Goal: Information Seeking & Learning: Learn about a topic

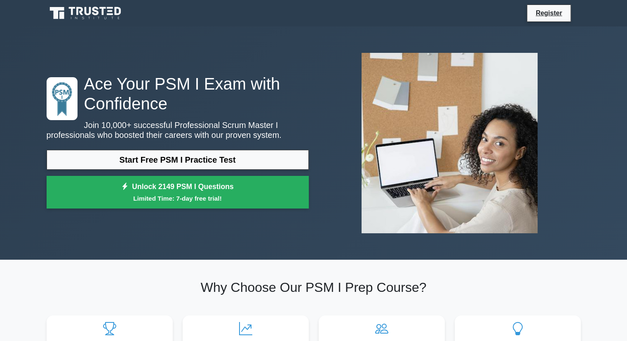
click at [114, 162] on link "Start Free PSM I Practice Test" at bounding box center [178, 160] width 262 height 20
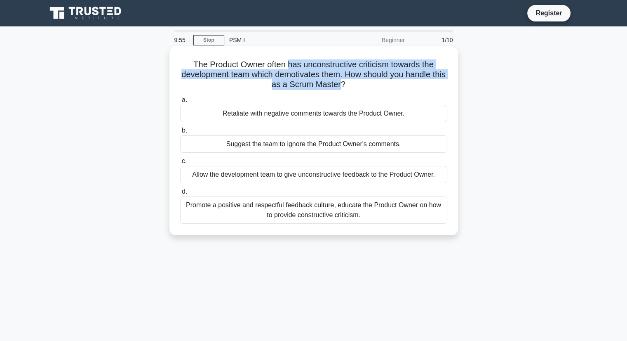
drag, startPoint x: 289, startPoint y: 66, endPoint x: 348, endPoint y: 85, distance: 62.3
click at [348, 85] on h5 "The Product Owner often has unconstructive criticism towards the development te…" at bounding box center [313, 74] width 269 height 31
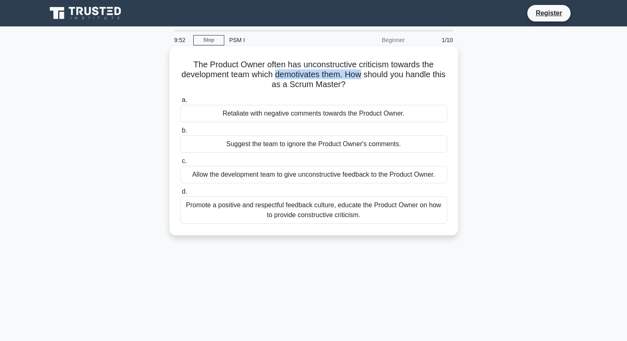
drag, startPoint x: 281, startPoint y: 75, endPoint x: 369, endPoint y: 71, distance: 88.3
click at [369, 71] on h5 "The Product Owner often has unconstructive criticism towards the development te…" at bounding box center [313, 74] width 269 height 31
drag, startPoint x: 369, startPoint y: 71, endPoint x: 372, endPoint y: 77, distance: 6.3
click at [369, 72] on h5 "The Product Owner often has unconstructive criticism towards the development te…" at bounding box center [313, 74] width 269 height 31
click at [363, 70] on h5 "The Product Owner often has unconstructive criticism towards the development te…" at bounding box center [313, 74] width 269 height 31
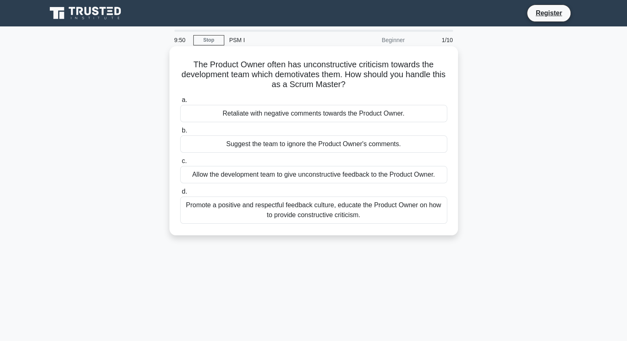
drag, startPoint x: 360, startPoint y: 73, endPoint x: 404, endPoint y: 87, distance: 46.8
click at [404, 87] on h5 "The Product Owner often has unconstructive criticism towards the development te…" at bounding box center [313, 74] width 269 height 31
drag, startPoint x: 281, startPoint y: 81, endPoint x: 373, endPoint y: 90, distance: 92.4
click at [373, 90] on h5 "The Product Owner often has unconstructive criticism towards the development te…" at bounding box center [313, 74] width 269 height 31
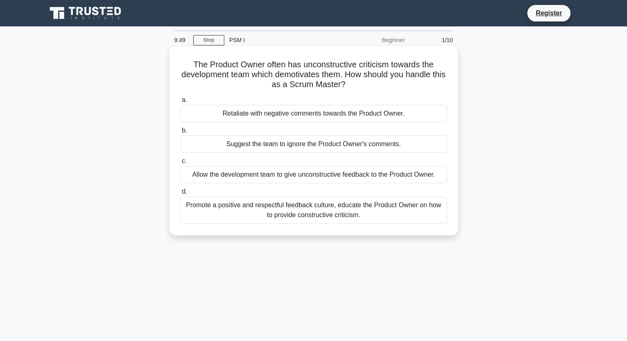
click at [375, 88] on h5 "The Product Owner often has unconstructive criticism towards the development te…" at bounding box center [313, 74] width 269 height 31
drag, startPoint x: 268, startPoint y: 62, endPoint x: 378, endPoint y: 69, distance: 110.3
click at [378, 69] on h5 "The Product Owner often has unconstructive criticism towards the development te…" at bounding box center [313, 74] width 269 height 31
drag, startPoint x: 355, startPoint y: 75, endPoint x: 374, endPoint y: 89, distance: 24.7
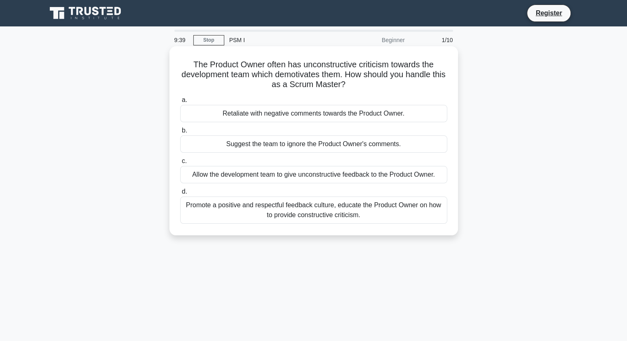
click at [374, 89] on h5 "The Product Owner often has unconstructive criticism towards the development te…" at bounding box center [313, 74] width 269 height 31
click at [374, 88] on h5 "The Product Owner often has unconstructive criticism towards the development te…" at bounding box center [313, 74] width 269 height 31
click at [216, 210] on div "Promote a positive and respectful feedback culture, educate the Product Owner o…" at bounding box center [313, 209] width 267 height 27
click at [180, 194] on input "d. Promote a positive and respectful feedback culture, educate the Product Owne…" at bounding box center [180, 191] width 0 height 5
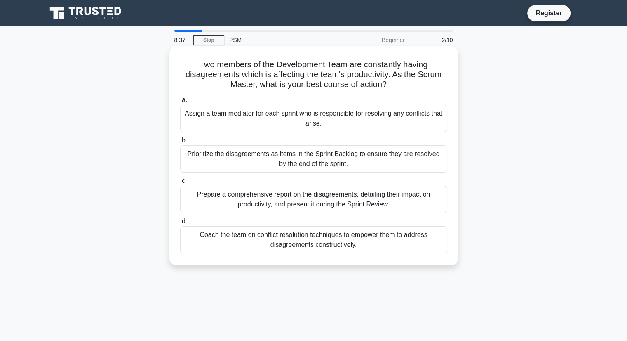
click at [415, 205] on div "Prepare a comprehensive report on the disagreements, detailing their impact on …" at bounding box center [313, 199] width 267 height 27
click at [180, 183] on input "c. Prepare a comprehensive report on the disagreements, detailing their impact …" at bounding box center [180, 180] width 0 height 5
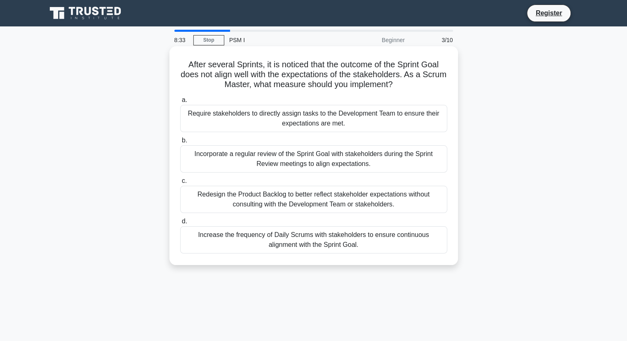
click at [227, 78] on h5 "After several Sprints, it is noticed that the outcome of the Sprint Goal does n…" at bounding box center [313, 74] width 269 height 31
drag, startPoint x: 227, startPoint y: 78, endPoint x: 238, endPoint y: 59, distance: 22.4
click at [229, 71] on h5 "After several Sprints, it is noticed that the outcome of the Sprint Goal does n…" at bounding box center [313, 74] width 269 height 31
click at [238, 59] on h5 "After several Sprints, it is noticed that the outcome of the Sprint Goal does n…" at bounding box center [313, 74] width 269 height 31
click at [409, 240] on div "Increase the frequency of Daily Scrums with stakeholders to ensure continuous a…" at bounding box center [313, 239] width 267 height 27
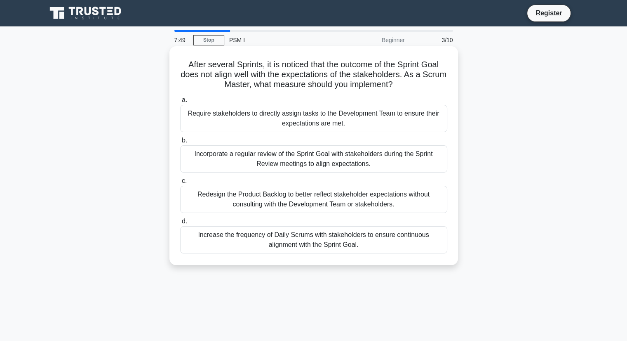
click at [180, 224] on input "d. Increase the frequency of Daily Scrums with stakeholders to ensure continuou…" at bounding box center [180, 221] width 0 height 5
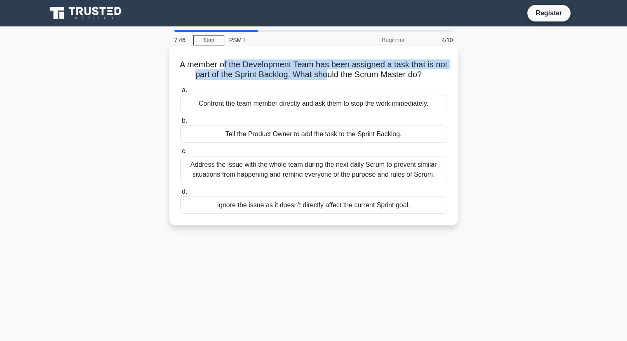
drag, startPoint x: 229, startPoint y: 68, endPoint x: 335, endPoint y: 76, distance: 106.3
click at [335, 76] on h5 "A member of the Development Team has been assigned a task that is not part of t…" at bounding box center [313, 69] width 269 height 21
drag, startPoint x: 304, startPoint y: 66, endPoint x: 414, endPoint y: 74, distance: 110.3
click at [414, 74] on h5 "A member of the Development Team has been assigned a task that is not part of t…" at bounding box center [313, 69] width 269 height 21
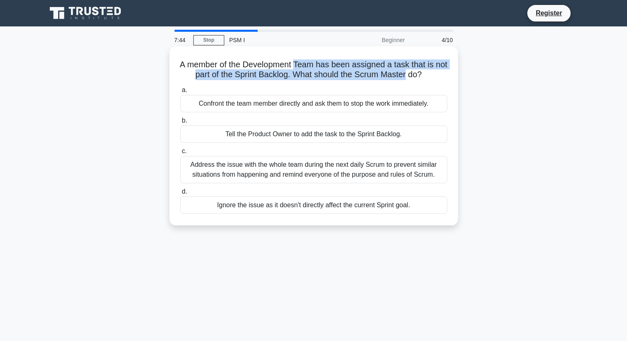
click at [414, 74] on h5 "A member of the Development Team has been assigned a task that is not part of t…" at bounding box center [313, 69] width 269 height 21
drag, startPoint x: 379, startPoint y: 71, endPoint x: 393, endPoint y: 80, distance: 17.0
click at [393, 80] on h5 "A member of the Development Team has been assigned a task that is not part of t…" at bounding box center [313, 69] width 269 height 21
click at [393, 69] on h5 "A member of the Development Team has been assigned a task that is not part of t…" at bounding box center [313, 69] width 269 height 21
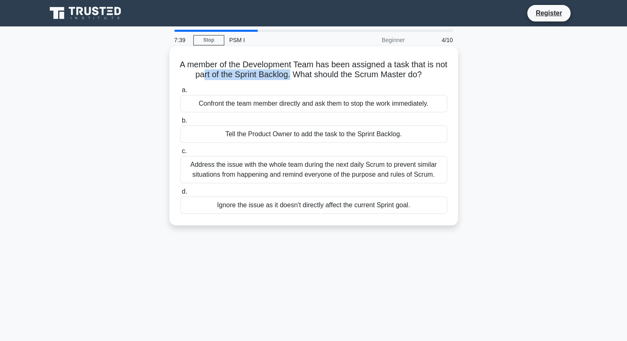
drag, startPoint x: 208, startPoint y: 75, endPoint x: 297, endPoint y: 79, distance: 89.1
click at [297, 79] on h5 "A member of the Development Team has been assigned a task that is not part of t…" at bounding box center [313, 69] width 269 height 21
click at [307, 79] on h5 "A member of the Development Team has been assigned a task that is not part of t…" at bounding box center [313, 69] width 269 height 21
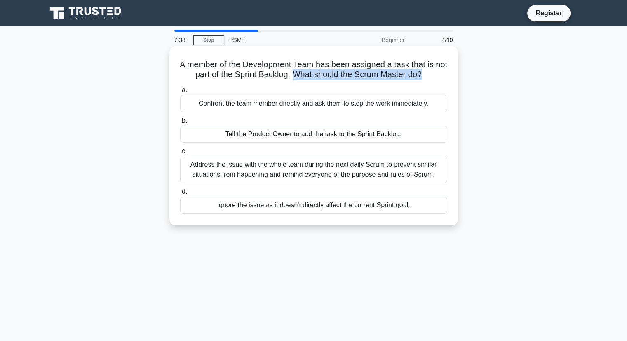
drag, startPoint x: 302, startPoint y: 70, endPoint x: 430, endPoint y: 75, distance: 128.7
click at [430, 75] on h5 "A member of the Development Team has been assigned a task that is not part of t…" at bounding box center [313, 69] width 269 height 21
click at [431, 75] on h5 "A member of the Development Team has been assigned a task that is not part of t…" at bounding box center [313, 69] width 269 height 21
click at [239, 68] on h5 "A member of the Development Team has been assigned a task that is not part of t…" at bounding box center [313, 69] width 269 height 21
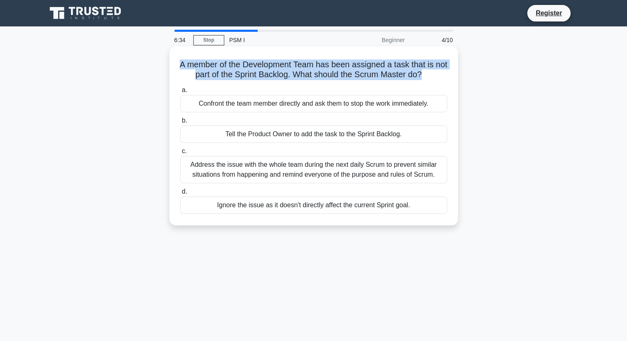
click at [239, 68] on h5 "A member of the Development Team has been assigned a task that is not part of t…" at bounding box center [313, 69] width 269 height 21
click at [292, 75] on h5 "A member of the Development Team has been assigned a task that is not part of t…" at bounding box center [313, 69] width 269 height 21
drag, startPoint x: 192, startPoint y: 63, endPoint x: 365, endPoint y: 80, distance: 173.6
click at [365, 80] on h5 "A member of the Development Team has been assigned a task that is not part of t…" at bounding box center [313, 69] width 269 height 21
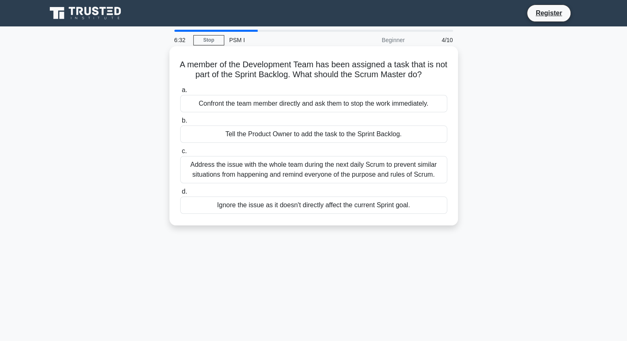
click at [366, 80] on h5 "A member of the Development Team has been assigned a task that is not part of t…" at bounding box center [313, 69] width 269 height 21
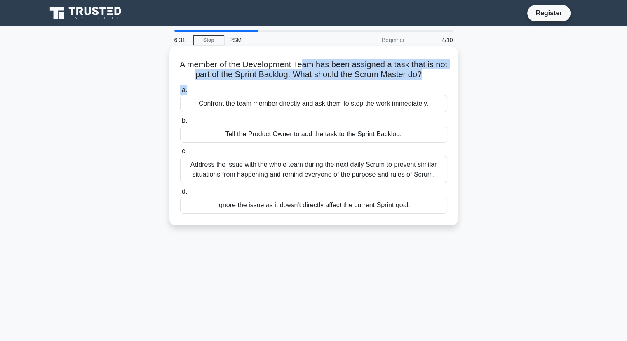
drag, startPoint x: 313, startPoint y: 68, endPoint x: 373, endPoint y: 82, distance: 60.9
click at [373, 82] on div "A member of the Development Team has been assigned a task that is not part of t…" at bounding box center [314, 135] width 282 height 172
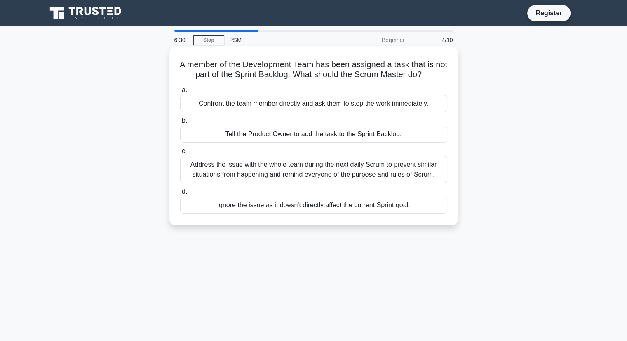
click at [259, 169] on div "Address the issue with the whole team during the next daily Scrum to prevent si…" at bounding box center [313, 169] width 267 height 27
click at [180, 154] on input "c. Address the issue with the whole team during the next daily Scrum to prevent…" at bounding box center [180, 150] width 0 height 5
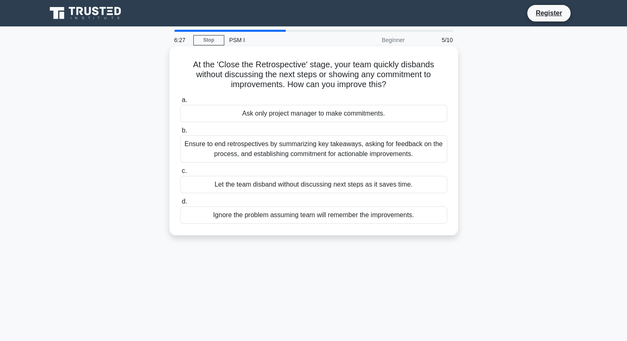
drag, startPoint x: 206, startPoint y: 65, endPoint x: 391, endPoint y: 88, distance: 186.6
click at [391, 88] on h5 "At the 'Close the Retrospective' stage, your team quickly disbands without disc…" at bounding box center [313, 74] width 269 height 31
click at [315, 71] on h5 "At the 'Close the Retrospective' stage, your team quickly disbands without disc…" at bounding box center [313, 74] width 269 height 31
click at [247, 91] on div "At the 'Close the Retrospective' stage, your team quickly disbands without disc…" at bounding box center [314, 140] width 282 height 182
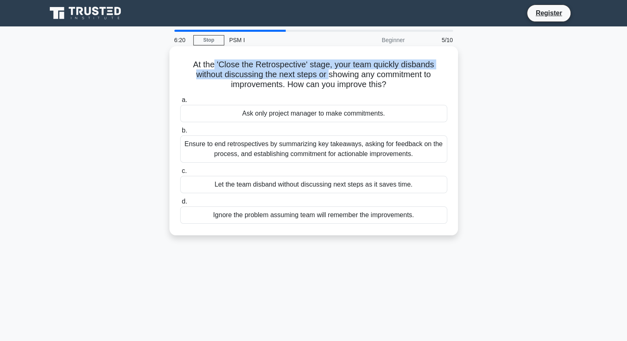
drag, startPoint x: 214, startPoint y: 66, endPoint x: 328, endPoint y: 78, distance: 114.5
click at [328, 78] on h5 "At the 'Close the Retrospective' stage, your team quickly disbands without disc…" at bounding box center [313, 74] width 269 height 31
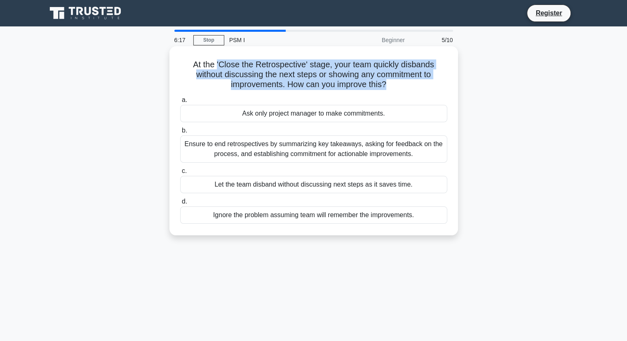
drag, startPoint x: 216, startPoint y: 63, endPoint x: 386, endPoint y: 87, distance: 172.0
click at [386, 87] on h5 "At the 'Close the Retrospective' stage, your team quickly disbands without disc…" at bounding box center [313, 74] width 269 height 31
click at [390, 79] on h5 "At the 'Close the Retrospective' stage, your team quickly disbands without disc…" at bounding box center [313, 74] width 269 height 31
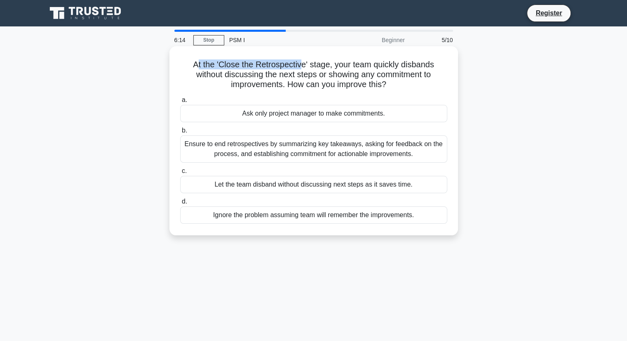
drag, startPoint x: 195, startPoint y: 66, endPoint x: 300, endPoint y: 68, distance: 105.2
click at [299, 68] on h5 "At the 'Close the Retrospective' stage, your team quickly disbands without disc…" at bounding box center [313, 74] width 269 height 31
click at [300, 68] on h5 "At the 'Close the Retrospective' stage, your team quickly disbands without disc…" at bounding box center [313, 74] width 269 height 31
drag, startPoint x: 266, startPoint y: 65, endPoint x: 325, endPoint y: 65, distance: 59.8
click at [318, 65] on h5 "At the 'Close the Retrospective' stage, your team quickly disbands without disc…" at bounding box center [313, 74] width 269 height 31
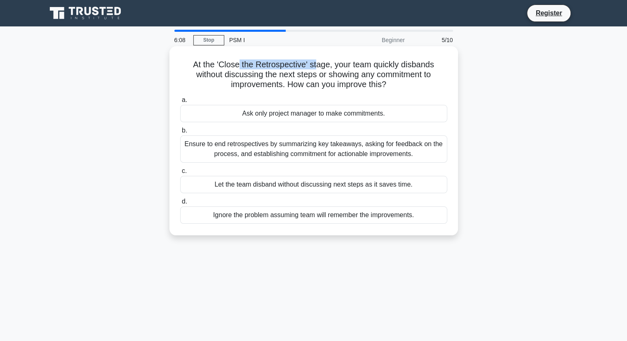
drag, startPoint x: 346, startPoint y: 68, endPoint x: 406, endPoint y: 83, distance: 61.3
click at [406, 83] on h5 "At the 'Close the Retrospective' stage, your team quickly disbands without disc…" at bounding box center [313, 74] width 269 height 31
click at [310, 153] on div "Ensure to end retrospectives by summarizing key takeaways, asking for feedback …" at bounding box center [313, 148] width 267 height 27
click at [180, 133] on input "b. Ensure to end retrospectives by summarizing key takeaways, asking for feedba…" at bounding box center [180, 130] width 0 height 5
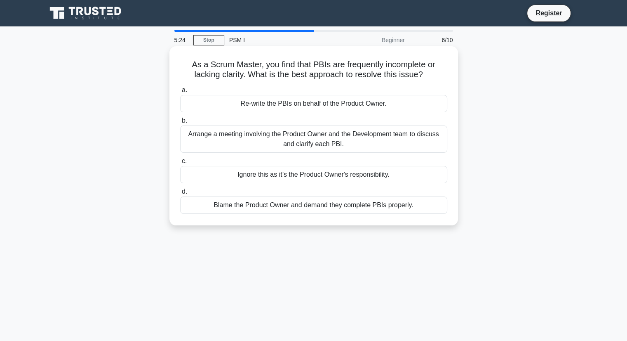
click at [356, 141] on div "Arrange a meeting involving the Product Owner and the Development team to discu…" at bounding box center [313, 138] width 267 height 27
click at [180, 123] on input "b. Arrange a meeting involving the Product Owner and the Development team to di…" at bounding box center [180, 120] width 0 height 5
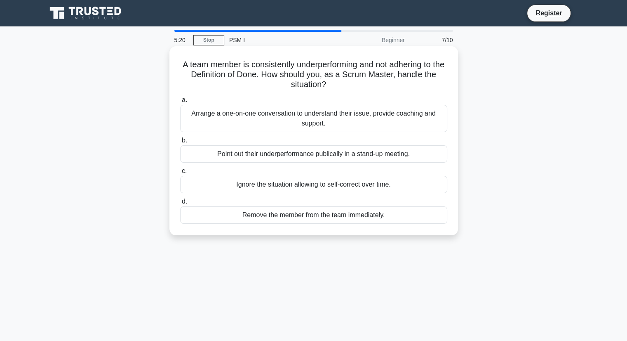
drag, startPoint x: 191, startPoint y: 66, endPoint x: 328, endPoint y: 87, distance: 138.2
click at [328, 87] on h5 "A team member is consistently underperforming and not adhering to the Definitio…" at bounding box center [313, 74] width 269 height 31
click at [240, 75] on h5 "A team member is consistently underperforming and not adhering to the Definitio…" at bounding box center [313, 74] width 269 height 31
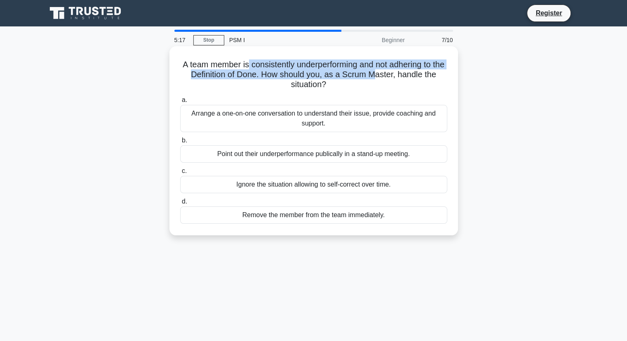
drag, startPoint x: 273, startPoint y: 68, endPoint x: 381, endPoint y: 74, distance: 108.2
click at [381, 74] on h5 "A team member is consistently underperforming and not adhering to the Definitio…" at bounding box center [313, 74] width 269 height 31
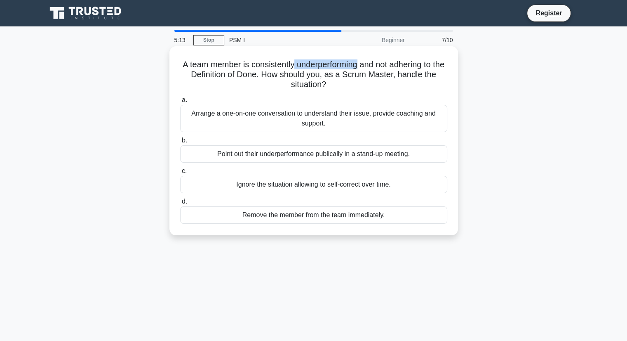
drag, startPoint x: 300, startPoint y: 66, endPoint x: 365, endPoint y: 68, distance: 65.6
click at [365, 68] on h5 "A team member is consistently underperforming and not adhering to the Definitio…" at bounding box center [313, 74] width 269 height 31
drag, startPoint x: 302, startPoint y: 65, endPoint x: 365, endPoint y: 65, distance: 62.7
click at [365, 65] on h5 "A team member is consistently underperforming and not adhering to the Definitio…" at bounding box center [313, 74] width 269 height 31
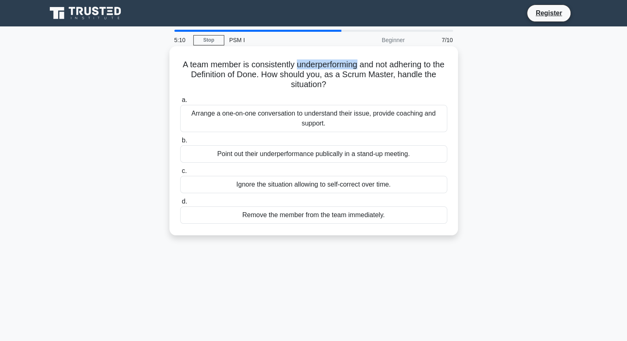
click at [365, 65] on h5 "A team member is consistently underperforming and not adhering to the Definitio…" at bounding box center [313, 74] width 269 height 31
drag, startPoint x: 365, startPoint y: 65, endPoint x: 300, endPoint y: 67, distance: 64.4
click at [300, 67] on h5 "A team member is consistently underperforming and not adhering to the Definitio…" at bounding box center [313, 74] width 269 height 31
click at [310, 71] on h5 "A team member is consistently underperforming and not adhering to the Definitio…" at bounding box center [313, 74] width 269 height 31
drag, startPoint x: 314, startPoint y: 66, endPoint x: 365, endPoint y: 66, distance: 50.7
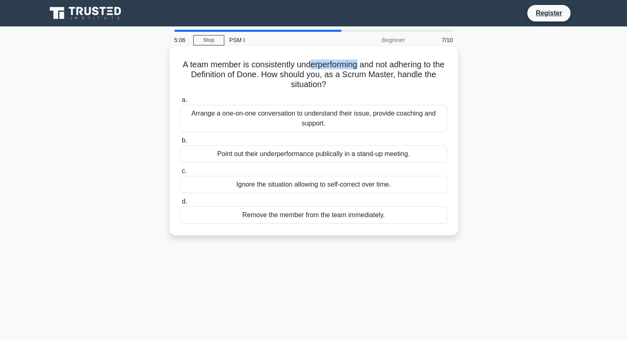
click at [365, 66] on h5 "A team member is consistently underperforming and not adhering to the Definitio…" at bounding box center [313, 74] width 269 height 31
click at [374, 64] on h5 "A team member is consistently underperforming and not adhering to the Definitio…" at bounding box center [313, 74] width 269 height 31
drag, startPoint x: 368, startPoint y: 63, endPoint x: 435, endPoint y: 82, distance: 70.2
click at [435, 82] on h5 "A team member is consistently underperforming and not adhering to the Definitio…" at bounding box center [313, 74] width 269 height 31
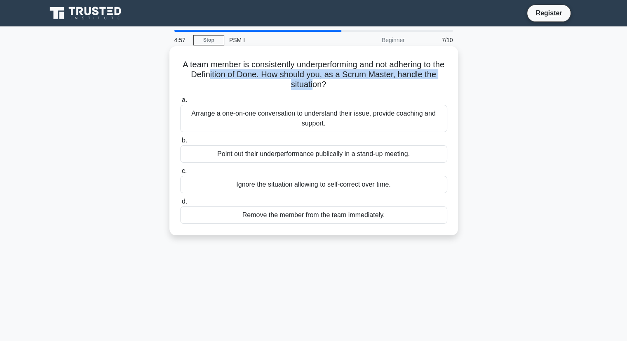
drag, startPoint x: 216, startPoint y: 77, endPoint x: 315, endPoint y: 91, distance: 99.5
click at [313, 91] on div "A team member is consistently underperforming and not adhering to the Definitio…" at bounding box center [314, 140] width 282 height 182
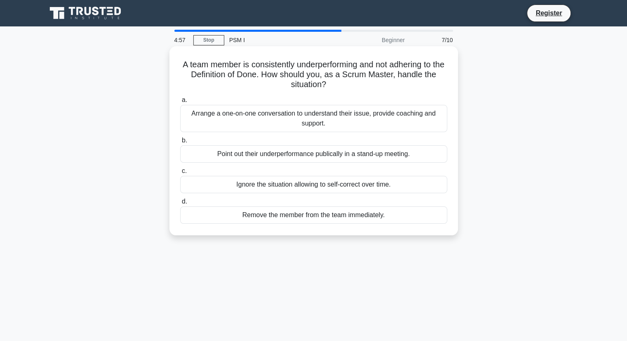
click at [323, 80] on h5 "A team member is consistently underperforming and not adhering to the Definitio…" at bounding box center [313, 74] width 269 height 31
drag, startPoint x: 286, startPoint y: 73, endPoint x: 379, endPoint y: 75, distance: 92.4
click at [378, 75] on h5 "A team member is consistently underperforming and not adhering to the Definitio…" at bounding box center [313, 74] width 269 height 31
click at [379, 75] on h5 "A team member is consistently underperforming and not adhering to the Definitio…" at bounding box center [313, 74] width 269 height 31
drag, startPoint x: 334, startPoint y: 74, endPoint x: 439, endPoint y: 86, distance: 105.4
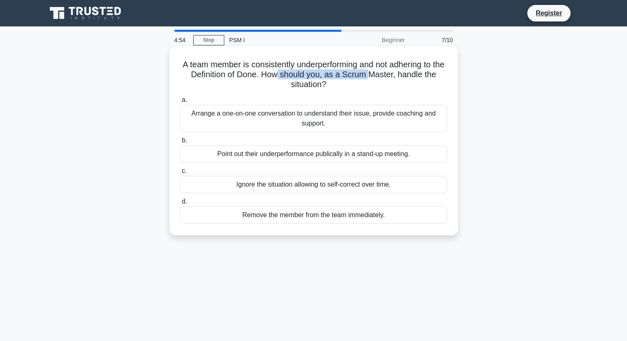
click at [439, 86] on h5 "A team member is consistently underperforming and not adhering to the Definitio…" at bounding box center [313, 74] width 269 height 31
click at [343, 76] on h5 "A team member is consistently underperforming and not adhering to the Definitio…" at bounding box center [313, 74] width 269 height 31
click at [247, 117] on div "Arrange a one-on-one conversation to understand their issue, provide coaching a…" at bounding box center [313, 118] width 267 height 27
click at [180, 103] on input "a. Arrange a one-on-one conversation to understand their issue, provide coachin…" at bounding box center [180, 99] width 0 height 5
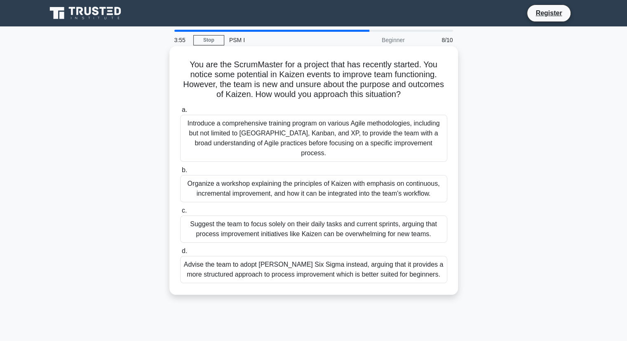
click at [361, 183] on div "Organize a workshop explaining the principles of Kaizen with emphasis on contin…" at bounding box center [313, 188] width 267 height 27
click at [180, 173] on input "b. Organize a workshop explaining the principles of Kaizen with emphasis on con…" at bounding box center [180, 169] width 0 height 5
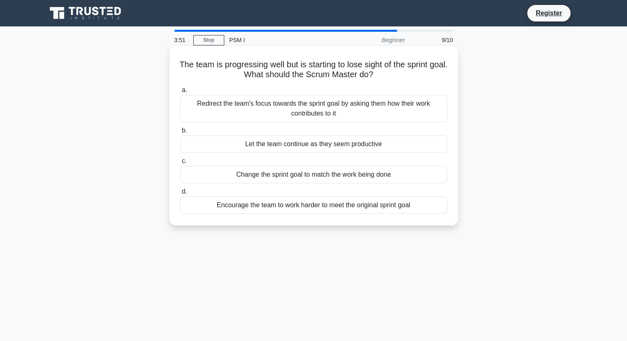
drag, startPoint x: 213, startPoint y: 65, endPoint x: 427, endPoint y: 79, distance: 214.4
click at [427, 79] on h5 "The team is progressing well but is starting to lose sight of the sprint goal. …" at bounding box center [313, 69] width 269 height 21
drag, startPoint x: 230, startPoint y: 66, endPoint x: 401, endPoint y: 81, distance: 171.8
click at [401, 81] on div "The team is progressing well but is starting to lose sight of the sprint goal. …" at bounding box center [314, 135] width 282 height 172
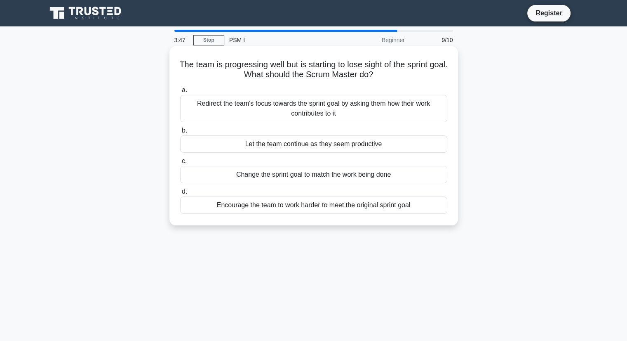
click at [401, 81] on div "The team is progressing well but is starting to lose sight of the sprint goal. …" at bounding box center [314, 135] width 282 height 172
drag, startPoint x: 277, startPoint y: 64, endPoint x: 411, endPoint y: 76, distance: 134.6
click at [411, 76] on h5 "The team is progressing well but is starting to lose sight of the sprint goal. …" at bounding box center [313, 69] width 269 height 21
drag, startPoint x: 252, startPoint y: 76, endPoint x: 382, endPoint y: 80, distance: 129.5
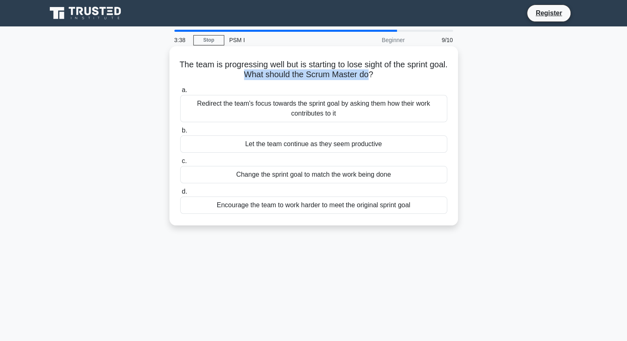
click at [381, 81] on div "The team is progressing well but is starting to lose sight of the sprint goal. …" at bounding box center [314, 135] width 282 height 172
click at [382, 80] on h5 "The team is progressing well but is starting to lose sight of the sprint goal. …" at bounding box center [313, 69] width 269 height 21
click at [330, 114] on div "Redirect the team's focus towards the sprint goal by asking them how their work…" at bounding box center [313, 108] width 267 height 27
click at [180, 93] on input "a. Redirect the team's focus towards the sprint goal by asking them how their w…" at bounding box center [180, 89] width 0 height 5
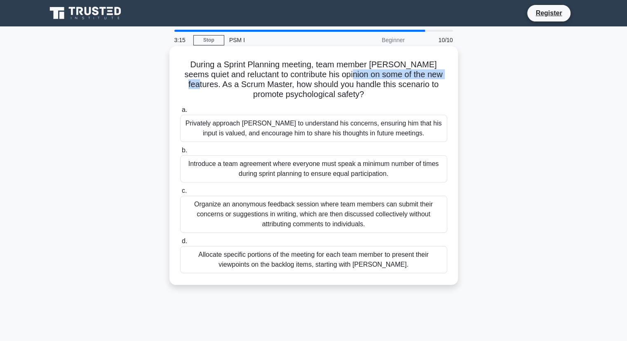
drag, startPoint x: 330, startPoint y: 76, endPoint x: 435, endPoint y: 79, distance: 105.6
click at [435, 79] on h5 "During a Sprint Planning meeting, team member [PERSON_NAME] seems quiet and rel…" at bounding box center [313, 79] width 269 height 40
drag, startPoint x: 350, startPoint y: 80, endPoint x: 423, endPoint y: 76, distance: 72.2
click at [423, 76] on h5 "During a Sprint Planning meeting, team member [PERSON_NAME] seems quiet and rel…" at bounding box center [313, 79] width 269 height 40
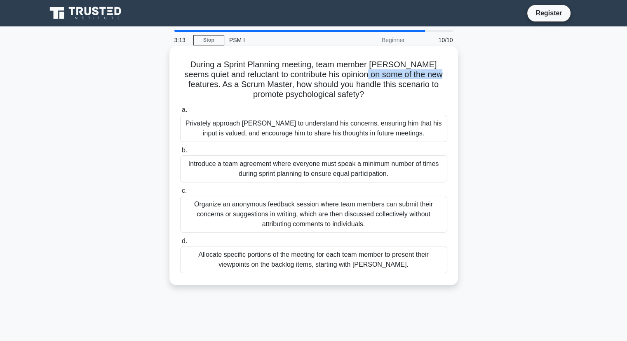
click at [423, 76] on h5 "During a Sprint Planning meeting, team member [PERSON_NAME] seems quiet and rel…" at bounding box center [313, 79] width 269 height 40
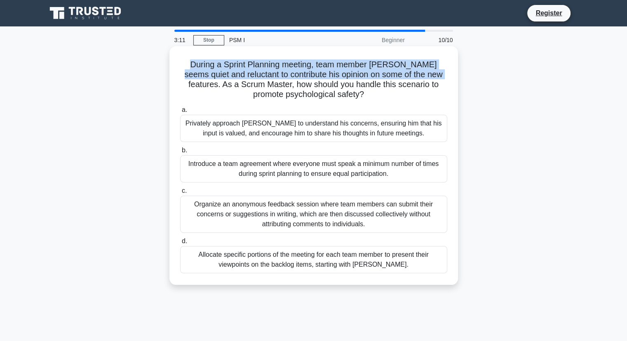
drag, startPoint x: 422, startPoint y: 76, endPoint x: 182, endPoint y: 65, distance: 240.2
click at [182, 65] on h5 "During a Sprint Planning meeting, team member [PERSON_NAME] seems quiet and rel…" at bounding box center [313, 79] width 269 height 40
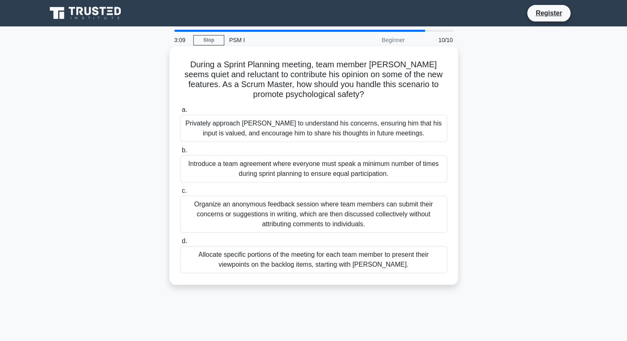
click at [427, 84] on h5 "During a Sprint Planning meeting, team member [PERSON_NAME] seems quiet and rel…" at bounding box center [313, 79] width 269 height 40
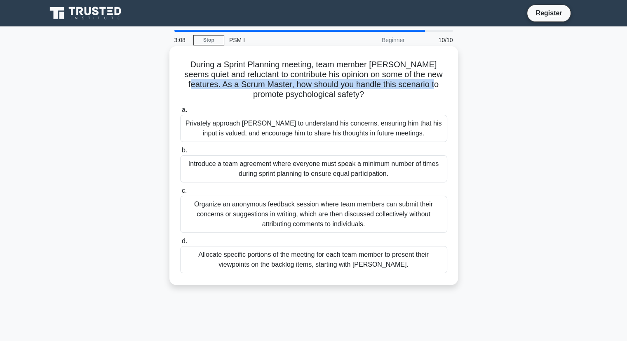
drag, startPoint x: 428, startPoint y: 75, endPoint x: 437, endPoint y: 86, distance: 14.1
click at [437, 86] on h5 "During a Sprint Planning meeting, team member [PERSON_NAME] seems quiet and rel…" at bounding box center [313, 79] width 269 height 40
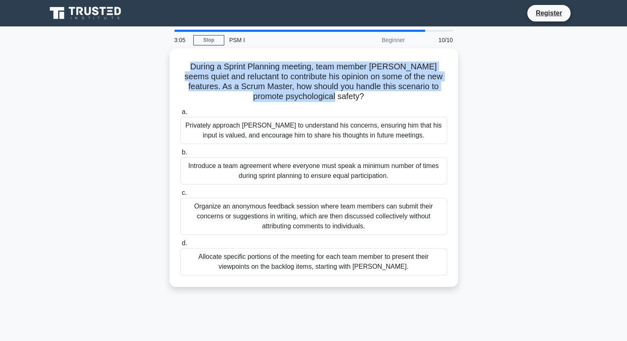
drag, startPoint x: 360, startPoint y: 97, endPoint x: 168, endPoint y: 63, distance: 194.8
click at [168, 63] on div "During a Sprint Planning meeting, team member [PERSON_NAME] seems quiet and rel…" at bounding box center [314, 172] width 544 height 248
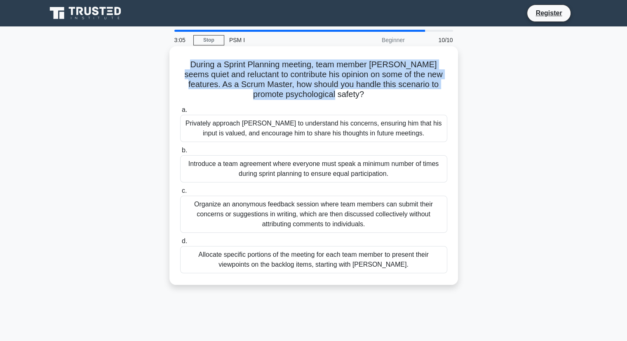
click at [337, 97] on h5 "During a Sprint Planning meeting, team member [PERSON_NAME] seems quiet and rel…" at bounding box center [313, 79] width 269 height 40
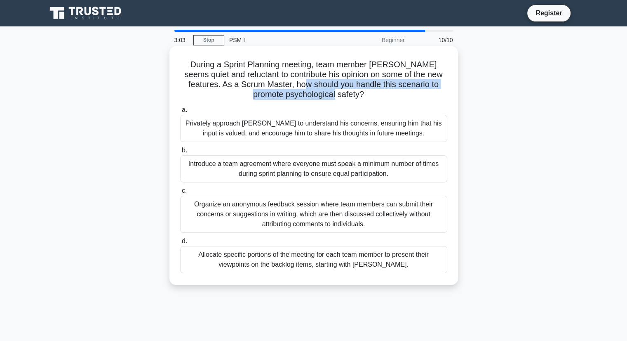
drag, startPoint x: 295, startPoint y: 83, endPoint x: 398, endPoint y: 100, distance: 104.0
click at [398, 100] on h5 "During a Sprint Planning meeting, team member [PERSON_NAME] seems quiet and rel…" at bounding box center [313, 79] width 269 height 40
click at [339, 95] on h5 "During a Sprint Planning meeting, team member [PERSON_NAME] seems quiet and rel…" at bounding box center [313, 79] width 269 height 40
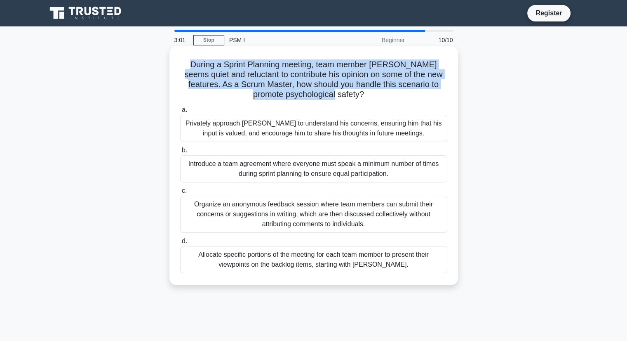
drag, startPoint x: 350, startPoint y: 96, endPoint x: 170, endPoint y: 65, distance: 182.5
click at [170, 65] on div "During a Sprint Planning meeting, team member [PERSON_NAME] seems quiet and rel…" at bounding box center [313, 165] width 289 height 238
click at [320, 85] on h5 "During a Sprint Planning meeting, team member [PERSON_NAME] seems quiet and rel…" at bounding box center [313, 79] width 269 height 40
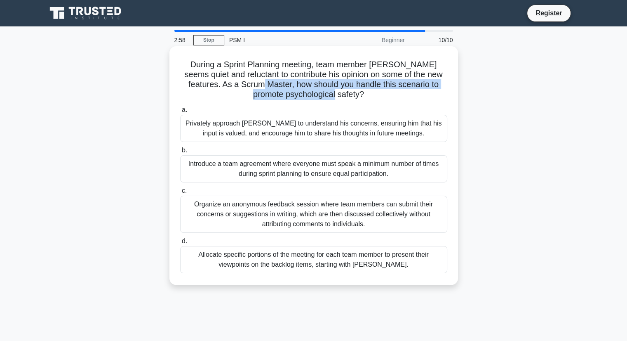
drag, startPoint x: 250, startPoint y: 86, endPoint x: 379, endPoint y: 97, distance: 129.1
click at [379, 97] on h5 "During a Sprint Planning meeting, team member [PERSON_NAME] seems quiet and rel…" at bounding box center [313, 79] width 269 height 40
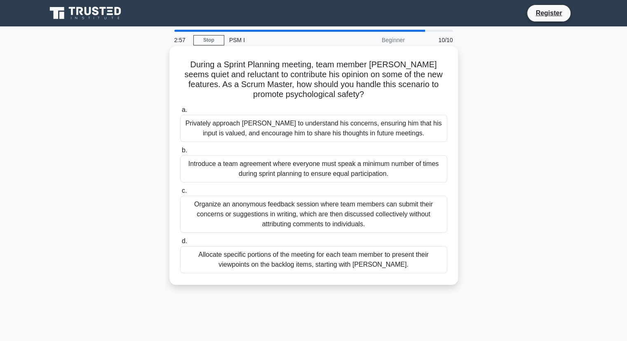
click at [379, 97] on h5 "During a Sprint Planning meeting, team member [PERSON_NAME] seems quiet and rel…" at bounding box center [313, 79] width 269 height 40
drag, startPoint x: 315, startPoint y: 86, endPoint x: 374, endPoint y: 94, distance: 59.5
click at [374, 94] on h5 "During a Sprint Planning meeting, team member [PERSON_NAME] seems quiet and rel…" at bounding box center [313, 79] width 269 height 40
click at [353, 88] on h5 "During a Sprint Planning meeting, team member [PERSON_NAME] seems quiet and rel…" at bounding box center [313, 79] width 269 height 40
drag, startPoint x: 383, startPoint y: 84, endPoint x: 382, endPoint y: 95, distance: 11.2
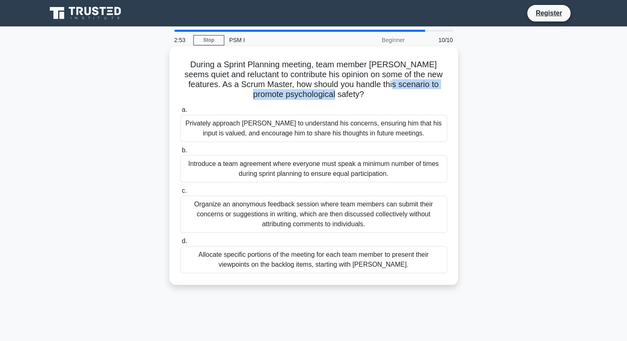
click at [384, 95] on h5 "During a Sprint Planning meeting, team member [PERSON_NAME] seems quiet and rel…" at bounding box center [313, 79] width 269 height 40
click at [379, 95] on h5 "During a Sprint Planning meeting, team member [PERSON_NAME] seems quiet and rel…" at bounding box center [313, 79] width 269 height 40
click at [272, 212] on div "Organize an anonymous feedback session where team members can submit their conc…" at bounding box center [313, 213] width 267 height 37
click at [180, 193] on input "c. Organize an anonymous feedback session where team members can submit their c…" at bounding box center [180, 190] width 0 height 5
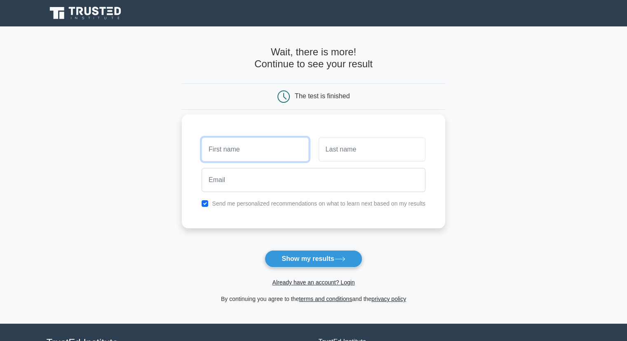
click at [270, 146] on input "text" at bounding box center [255, 149] width 107 height 24
click at [234, 155] on input "text" at bounding box center [255, 149] width 107 height 24
type input "Q"
type input "Vo"
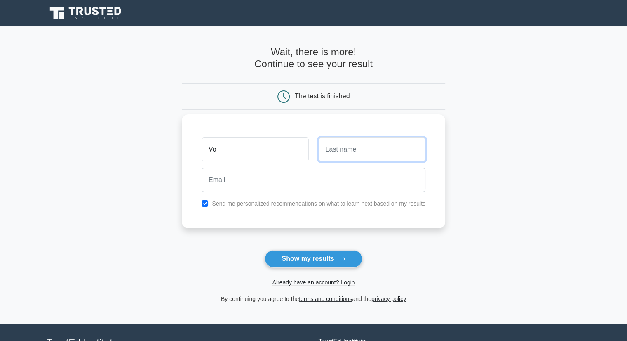
click at [341, 148] on input "text" at bounding box center [372, 149] width 107 height 24
type input "Quynh"
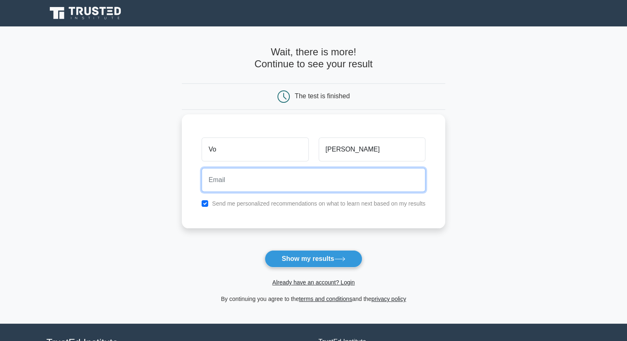
click at [303, 179] on input "email" at bounding box center [314, 180] width 224 height 24
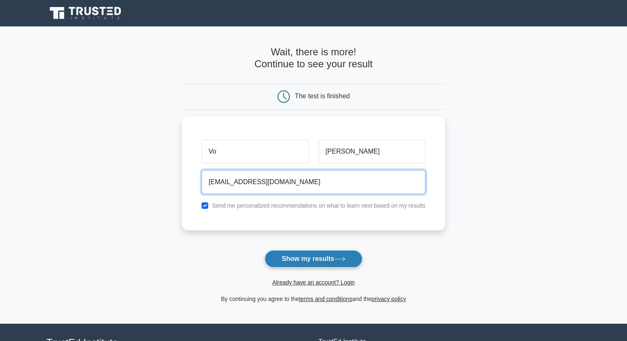
type input "iamnhuquynh1999@gmail.com.vn"
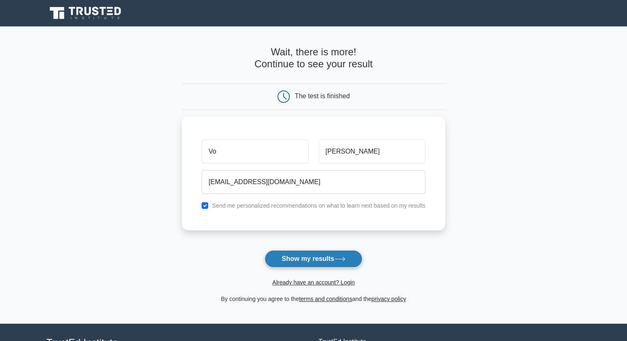
click at [292, 258] on button "Show my results" at bounding box center [313, 258] width 97 height 17
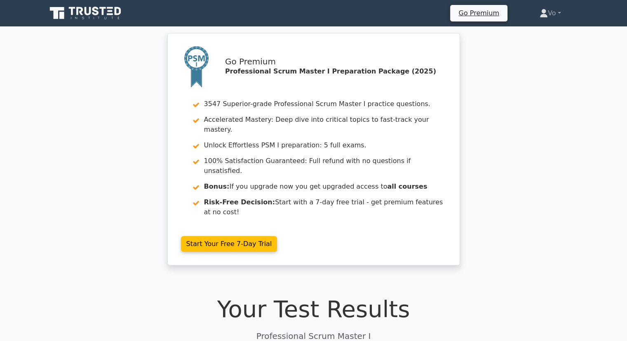
click at [512, 160] on div "Go Premium Professional Scrum Master I Preparation Package (2025) 3547 Superior…" at bounding box center [313, 154] width 627 height 242
drag, startPoint x: 510, startPoint y: 160, endPoint x: 582, endPoint y: 83, distance: 105.9
click at [582, 83] on div "Go Premium Professional Scrum Master I Preparation Package (2025) 3547 Superior…" at bounding box center [313, 154] width 627 height 242
click at [545, 61] on div "Go Premium Professional Scrum Master I Preparation Package (2025) 3547 Superior…" at bounding box center [313, 154] width 627 height 242
drag, startPoint x: 522, startPoint y: 116, endPoint x: 545, endPoint y: 102, distance: 26.4
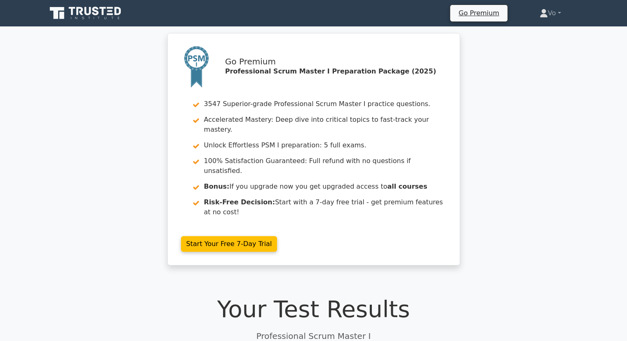
click at [545, 102] on div "Go Premium Professional Scrum Master I Preparation Package (2025) 3547 Superior…" at bounding box center [313, 154] width 627 height 242
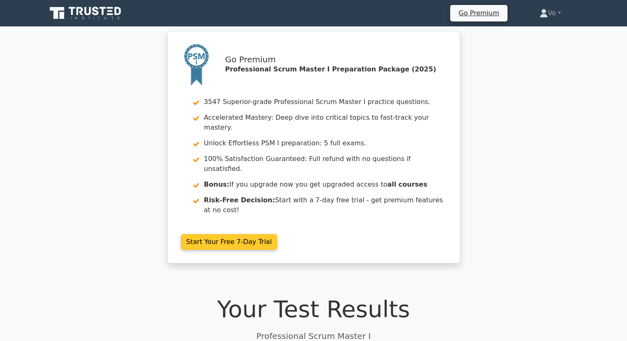
drag, startPoint x: 484, startPoint y: 190, endPoint x: 271, endPoint y: 154, distance: 215.8
click at [271, 234] on link "Start Your Free 7-Day Trial" at bounding box center [229, 242] width 96 height 16
